Goal: Information Seeking & Learning: Find specific fact

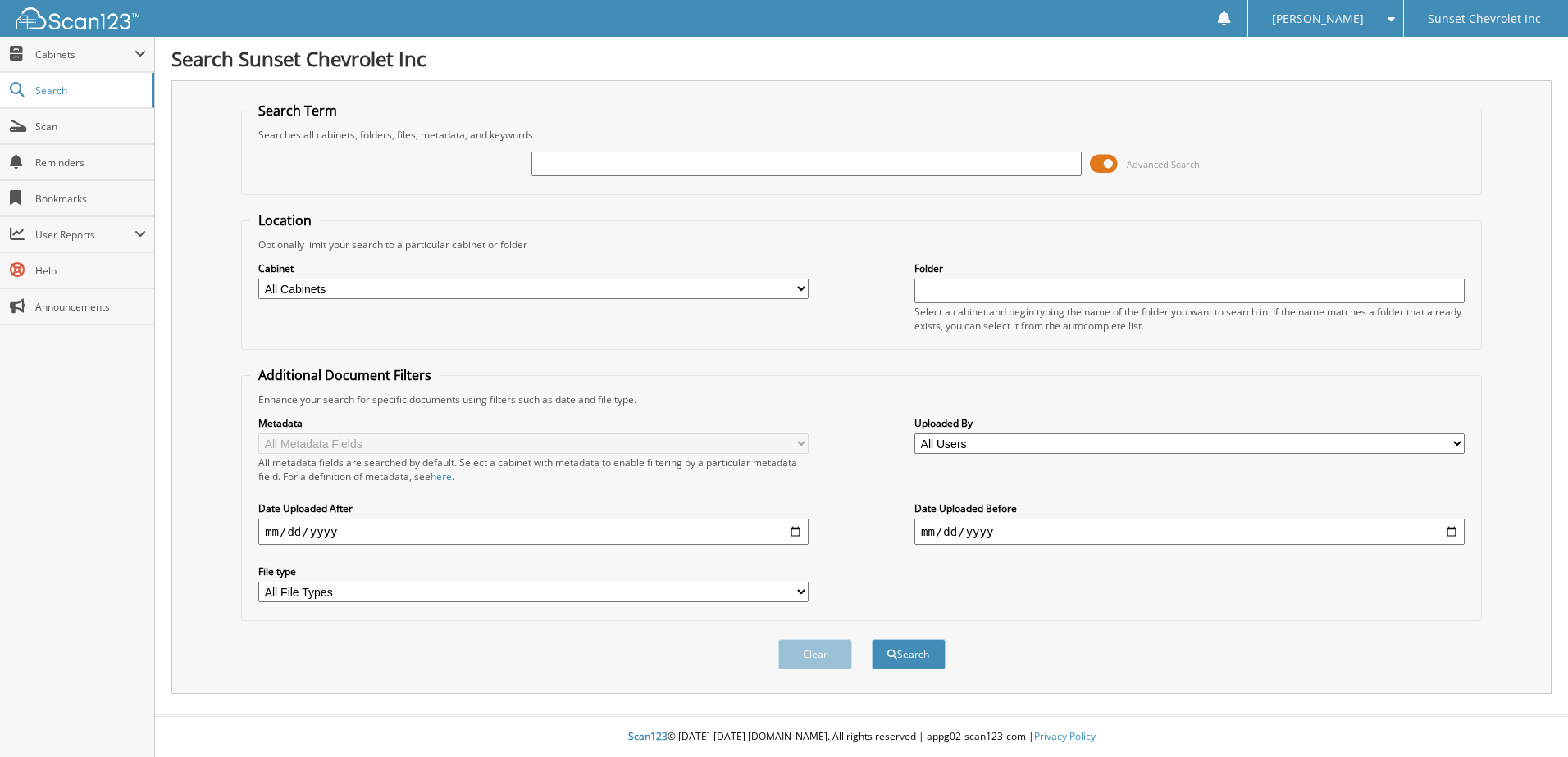
click at [671, 156] on input "text" at bounding box center [807, 164] width 551 height 24
type input "482863"
click at [872, 639] on button "Search" at bounding box center [909, 655] width 74 height 31
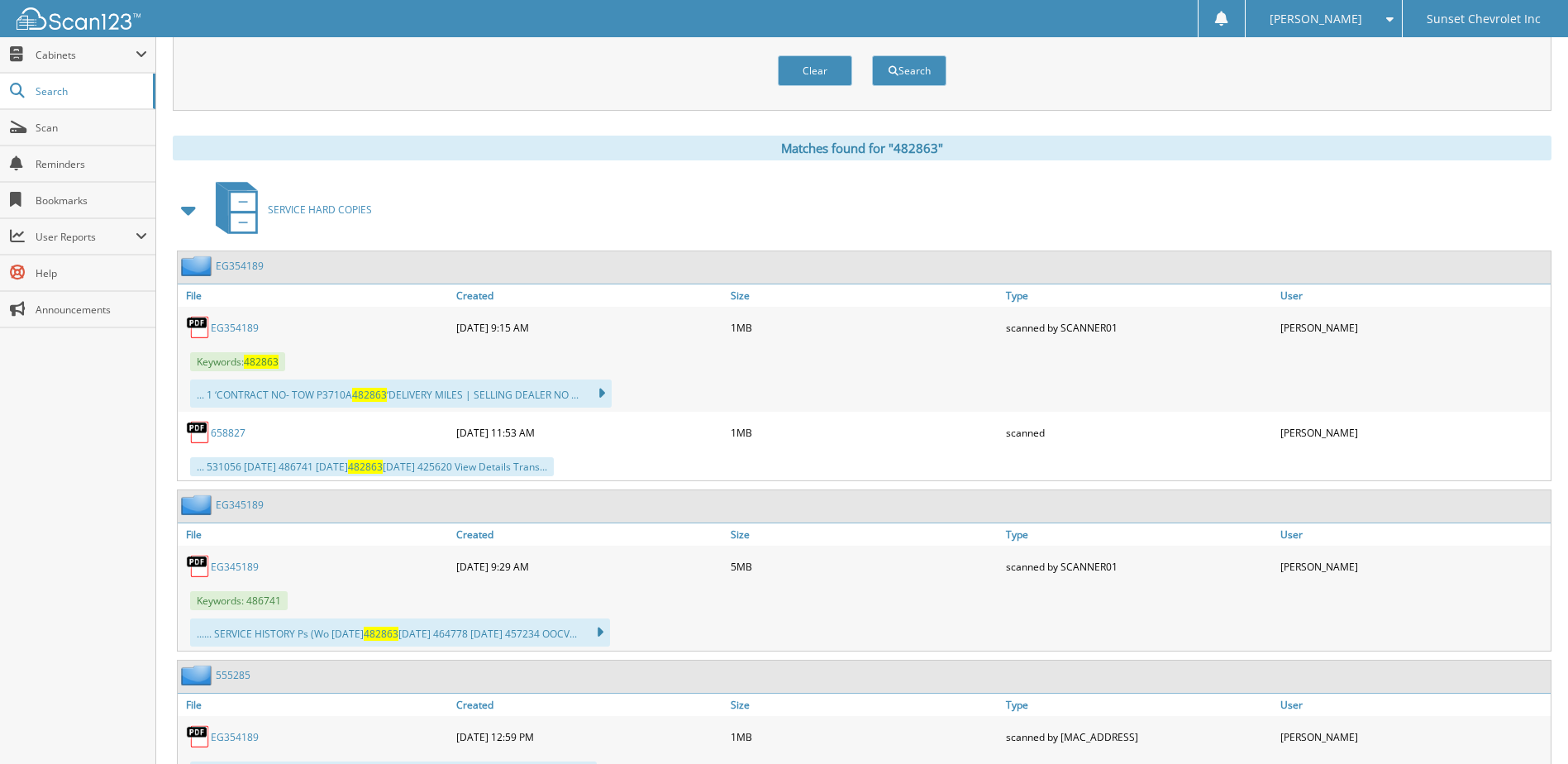
scroll to position [579, 0]
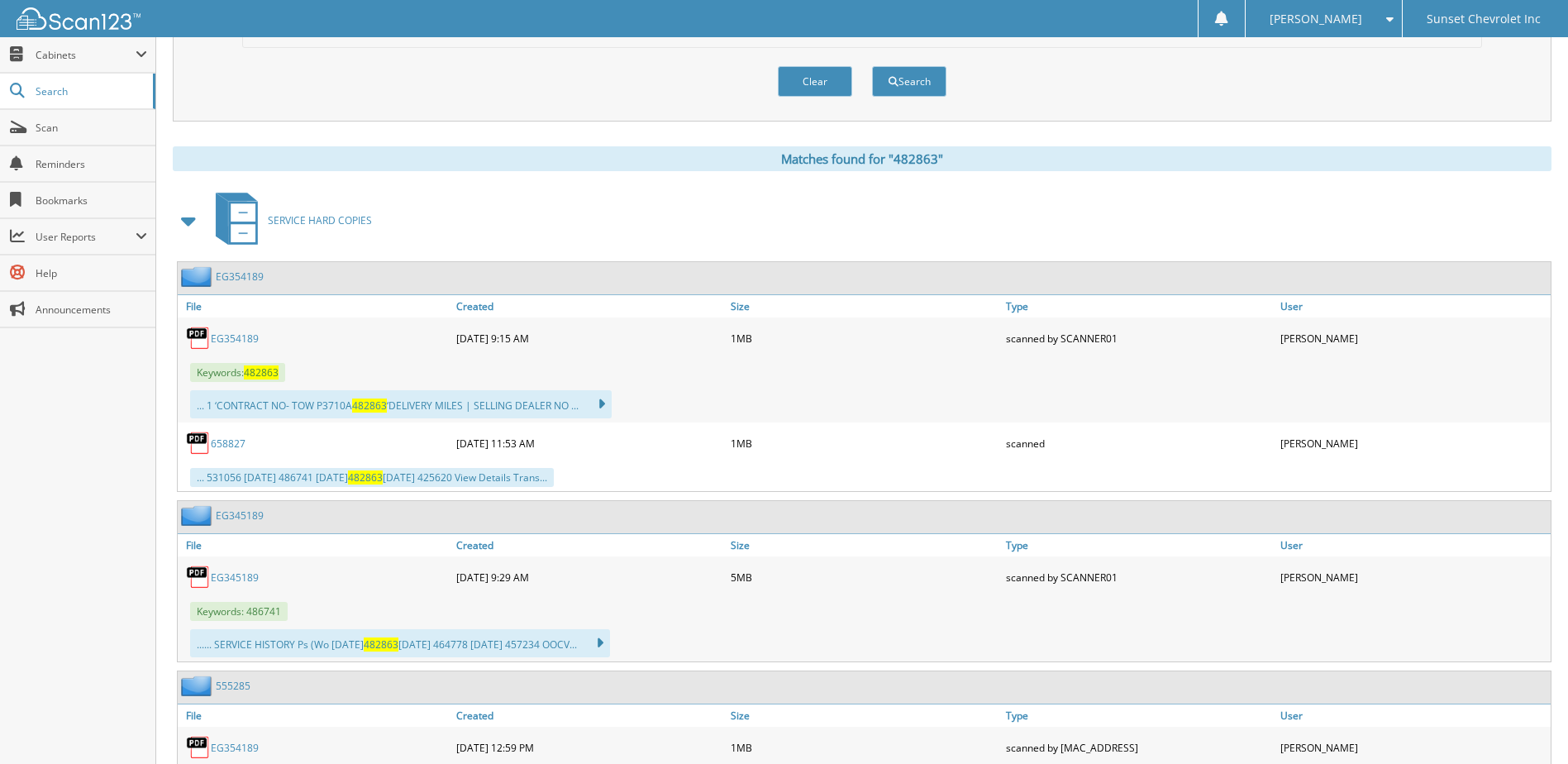
click at [235, 340] on link "EG354189" at bounding box center [234, 338] width 48 height 14
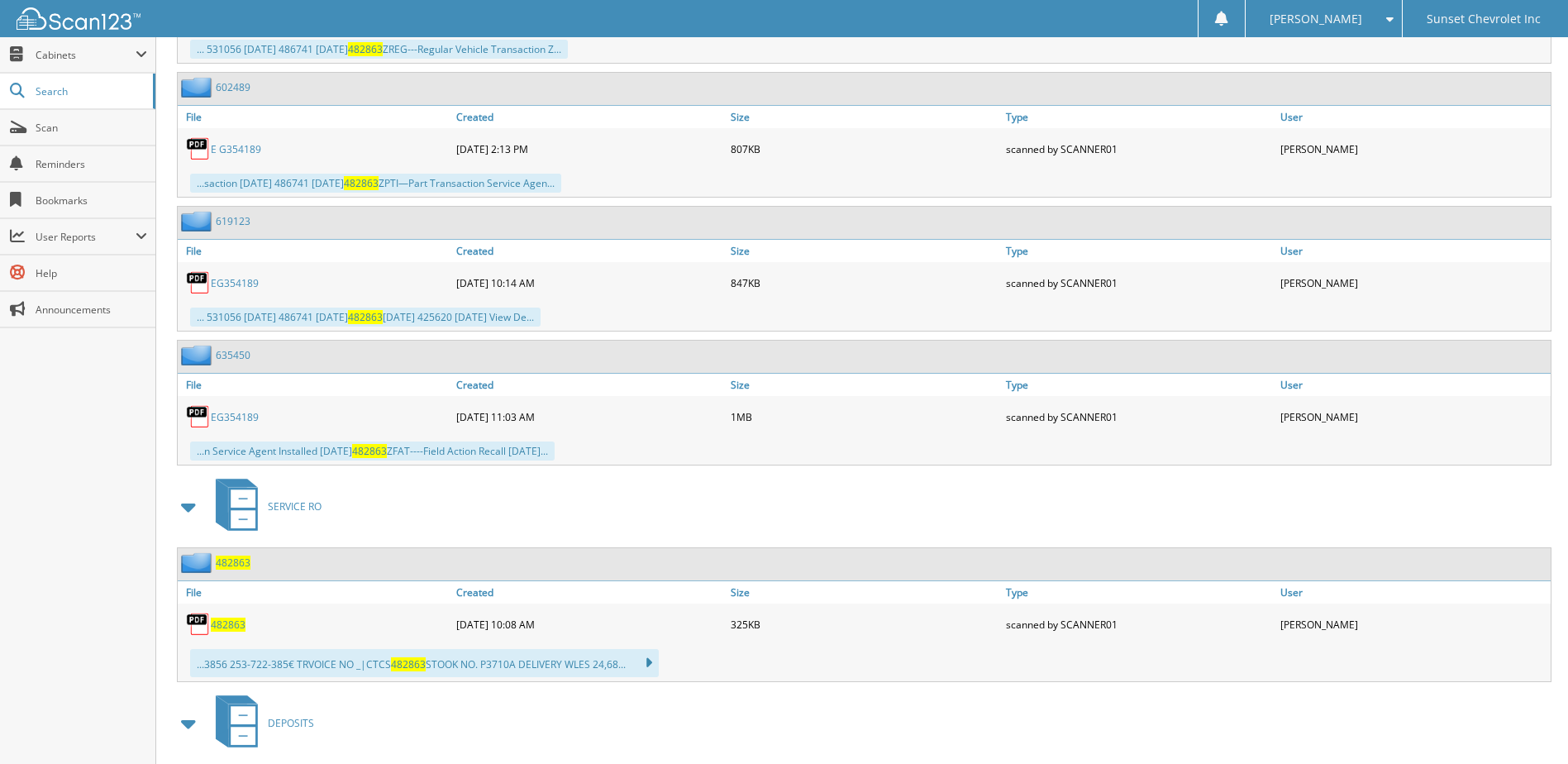
scroll to position [2927, 0]
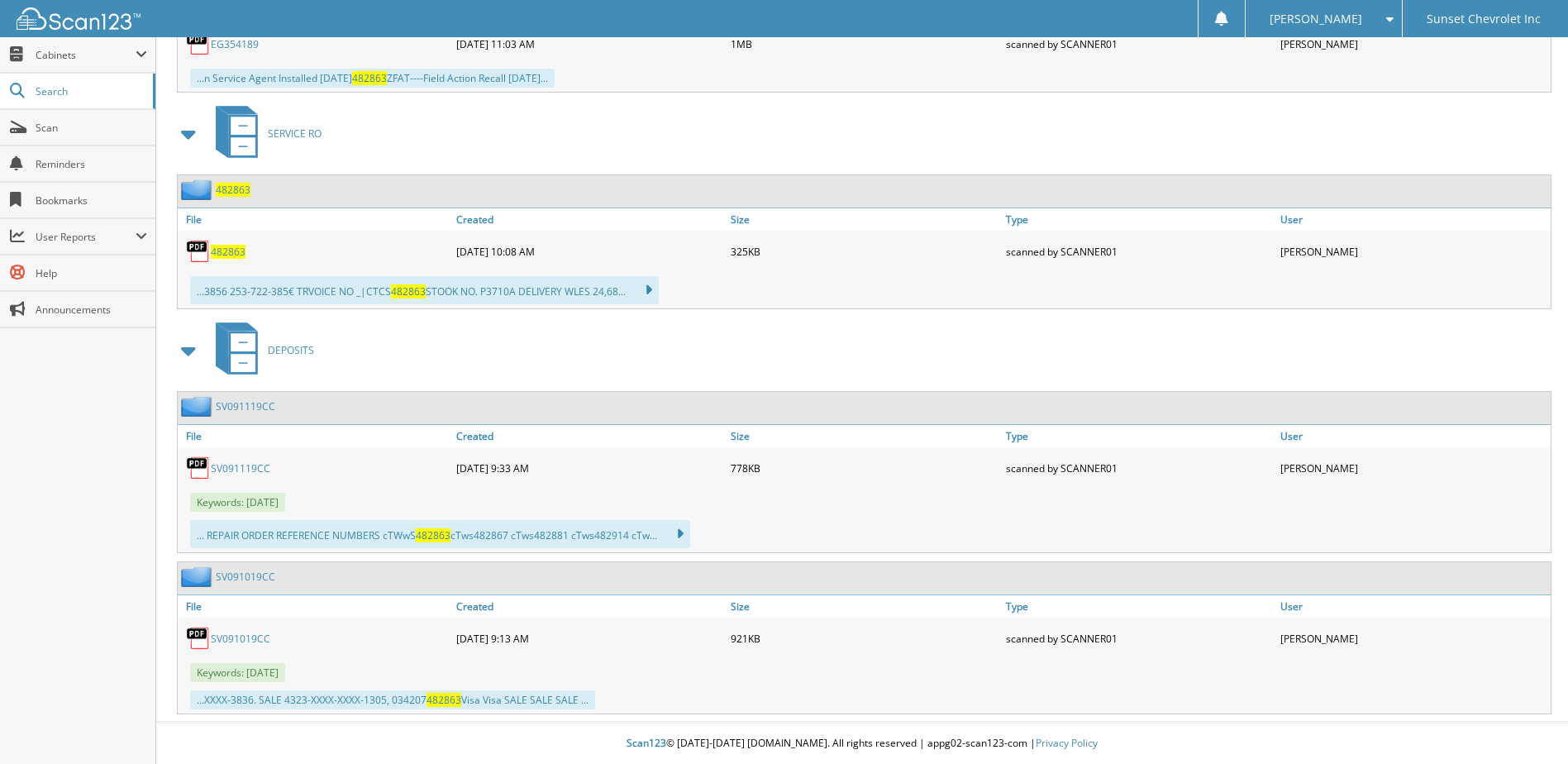
click at [230, 251] on span "482863" at bounding box center [228, 251] width 34 height 14
click at [229, 250] on span "482863" at bounding box center [228, 251] width 34 height 14
